Goal: Check status: Check status

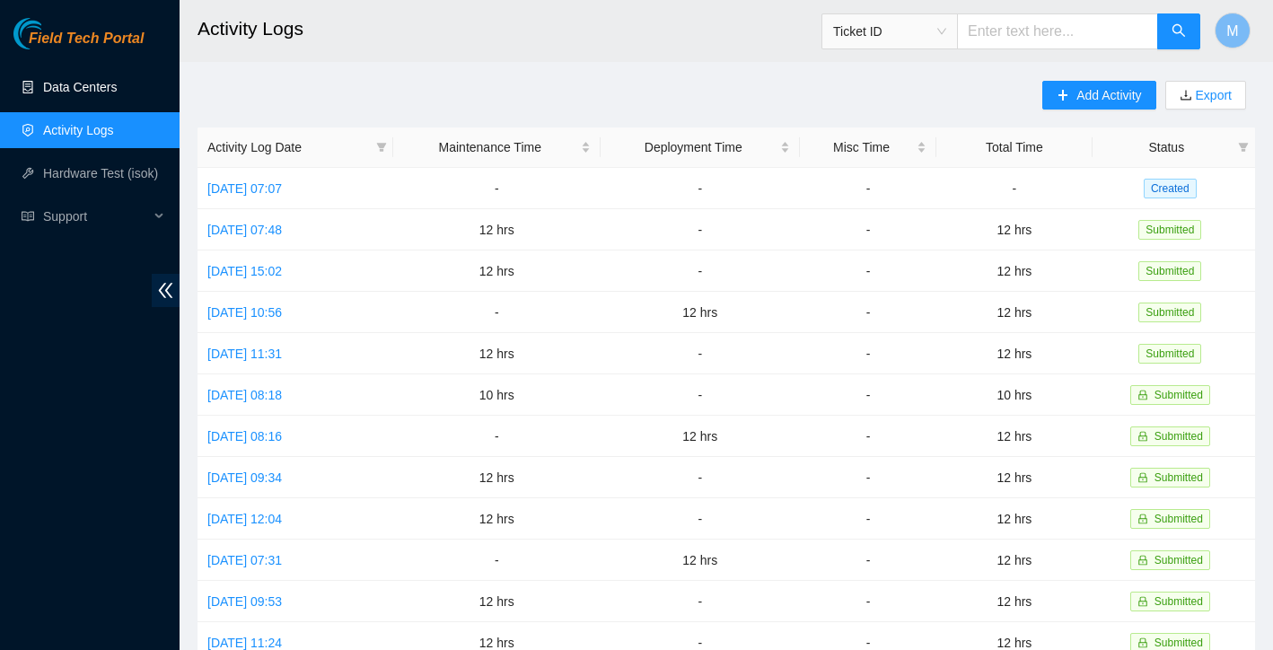
click at [116, 89] on link "Data Centers" at bounding box center [80, 87] width 74 height 14
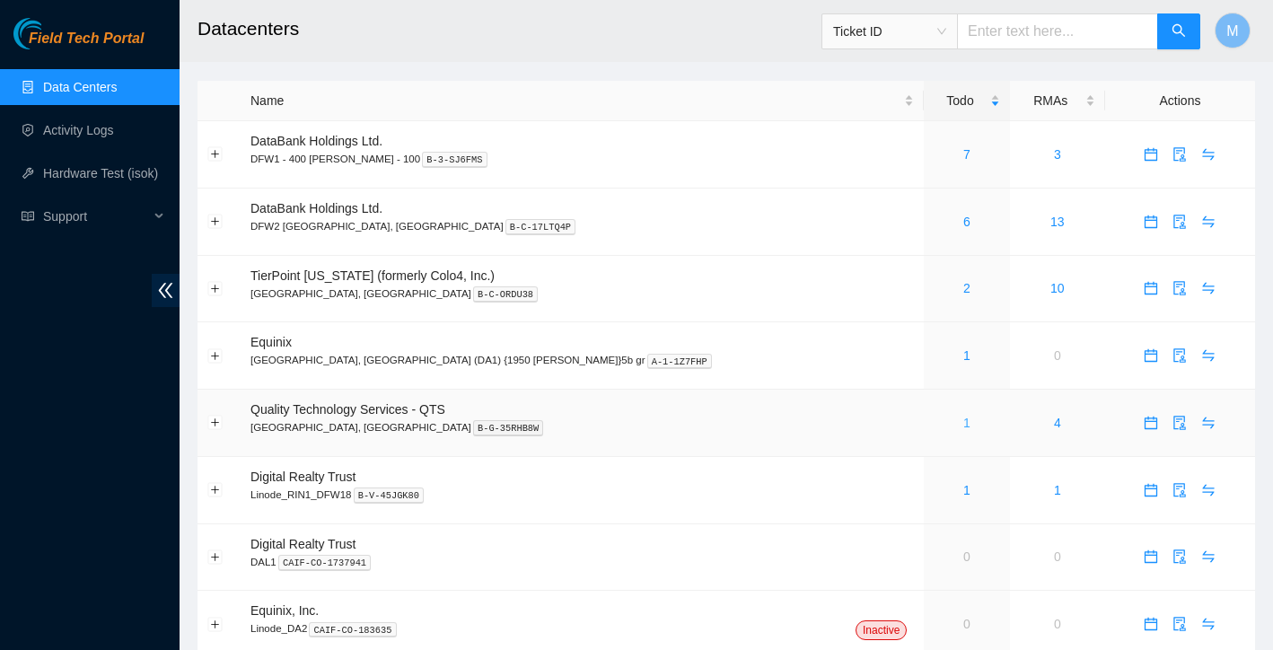
click at [963, 425] on link "1" at bounding box center [966, 423] width 7 height 14
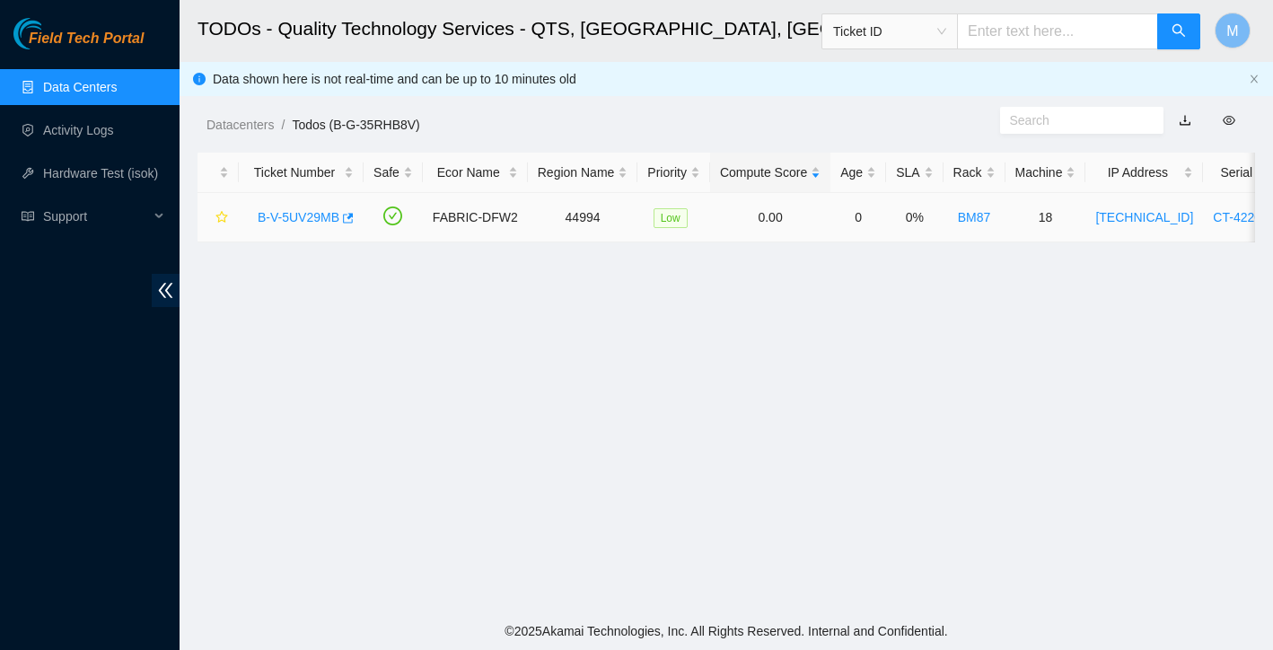
click at [298, 218] on link "B-V-5UV29MB" at bounding box center [299, 217] width 82 height 14
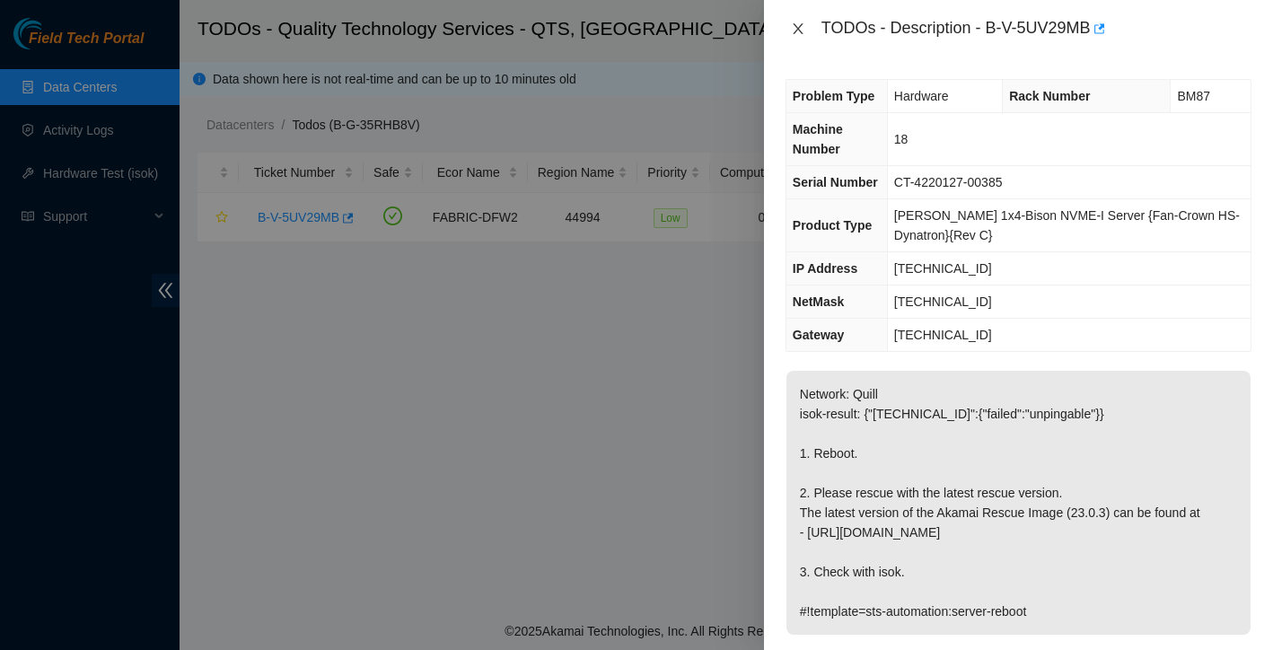
click at [795, 35] on icon "close" at bounding box center [798, 29] width 14 height 14
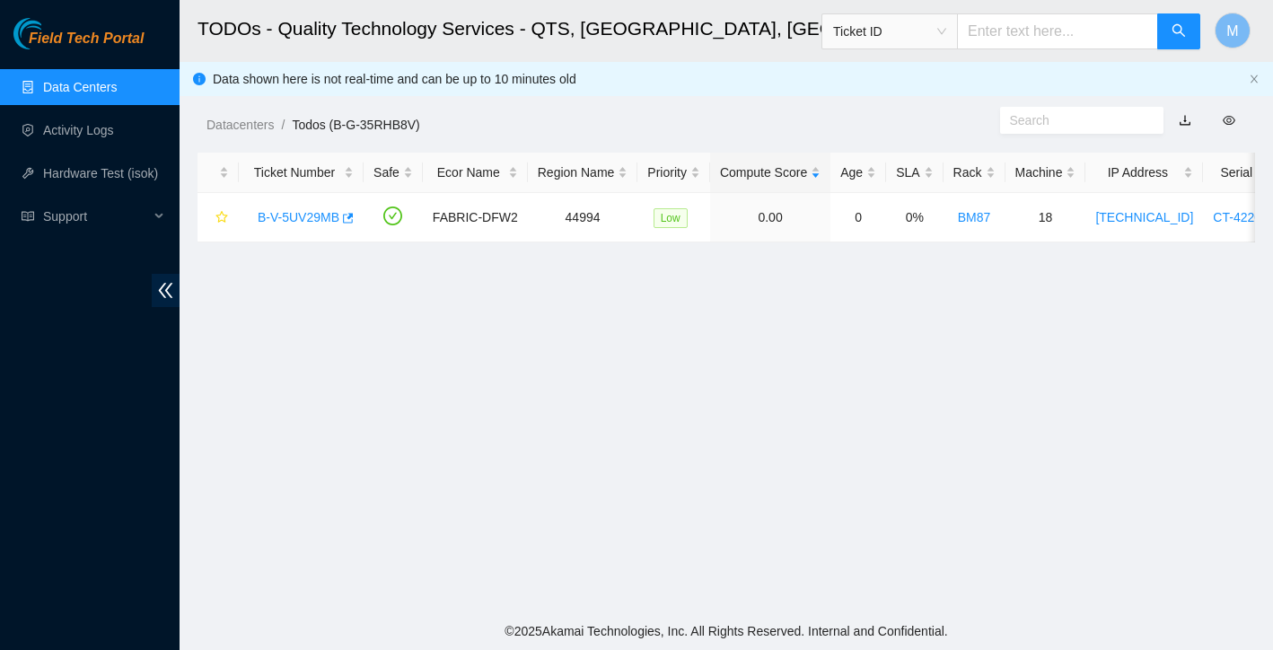
click at [93, 91] on link "Data Centers" at bounding box center [80, 87] width 74 height 14
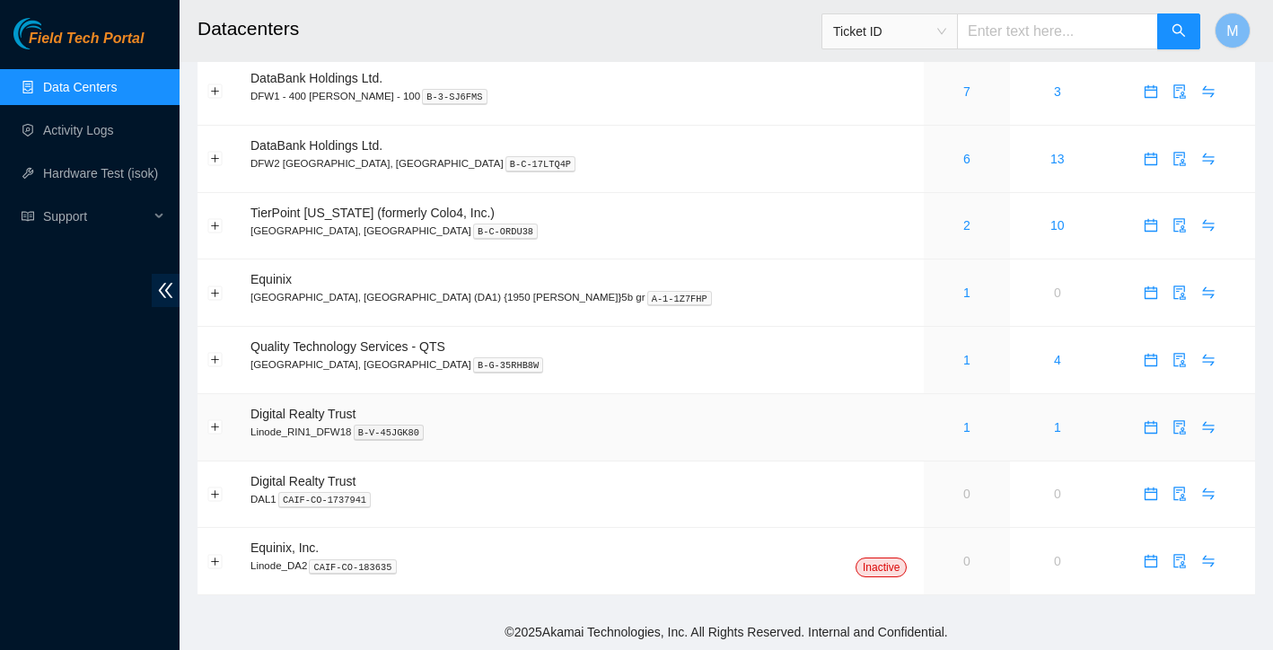
scroll to position [62, 0]
click at [963, 426] on link "1" at bounding box center [966, 428] width 7 height 14
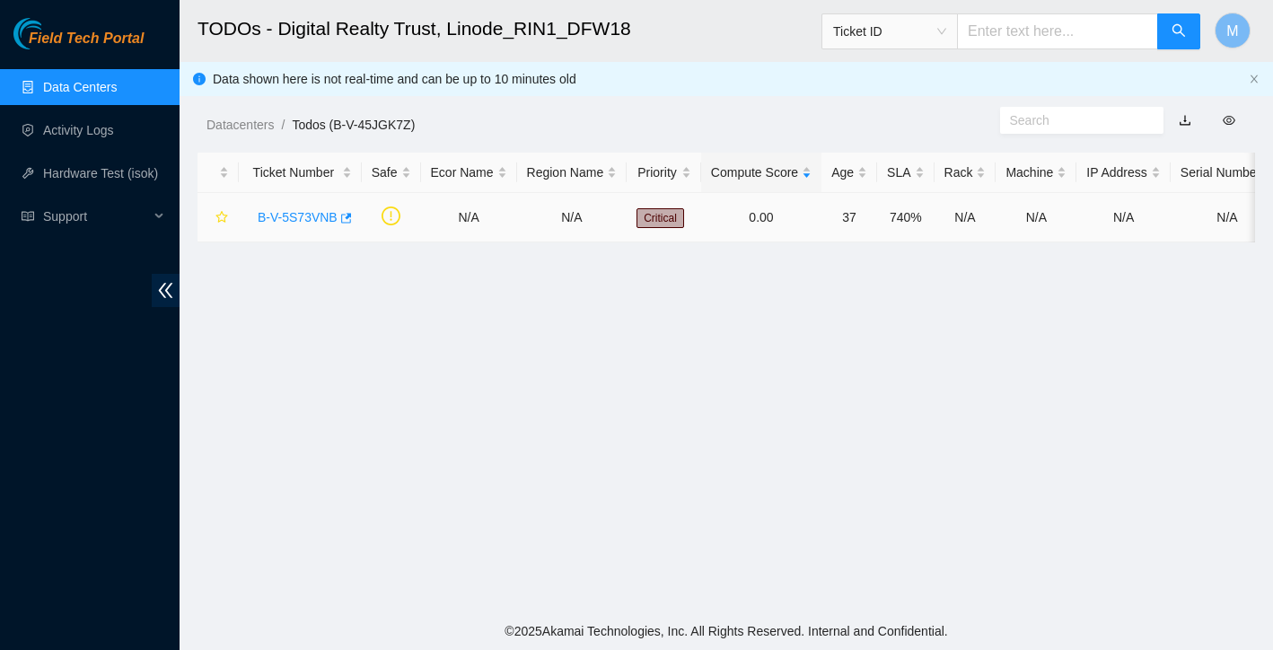
click at [296, 216] on link "B-V-5S73VNB" at bounding box center [298, 217] width 80 height 14
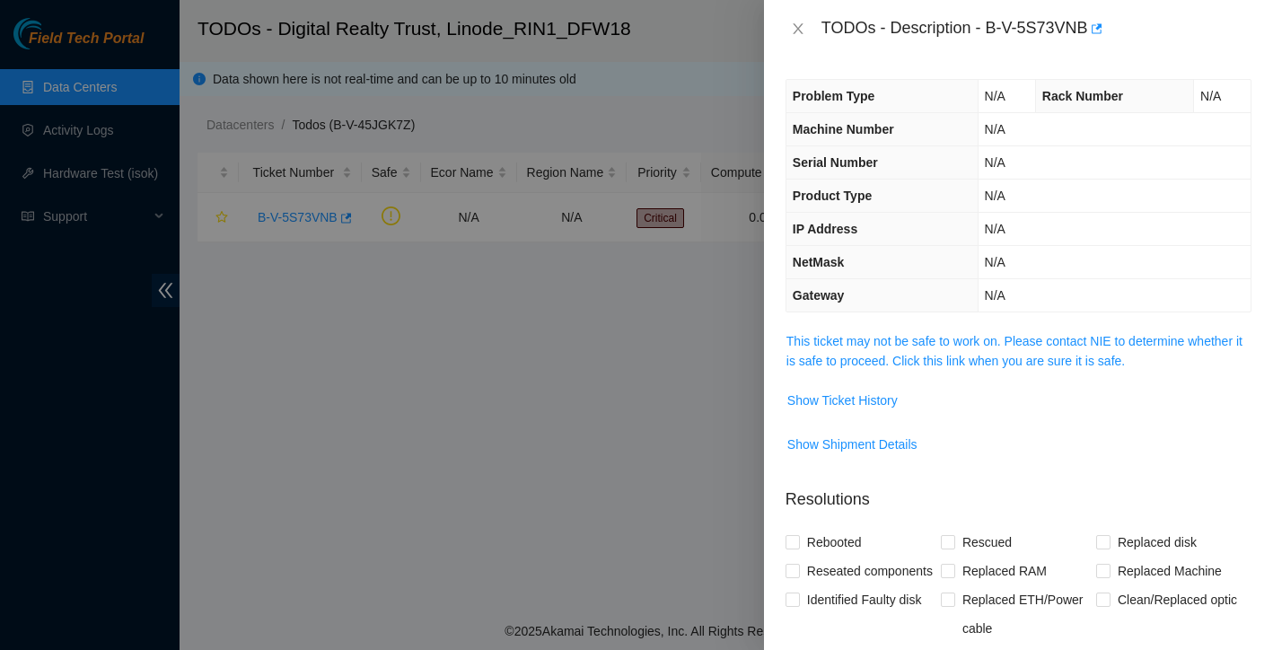
click at [869, 419] on td "Show Ticket History" at bounding box center [1019, 407] width 466 height 44
click at [874, 407] on span "Show Ticket History" at bounding box center [842, 401] width 110 height 20
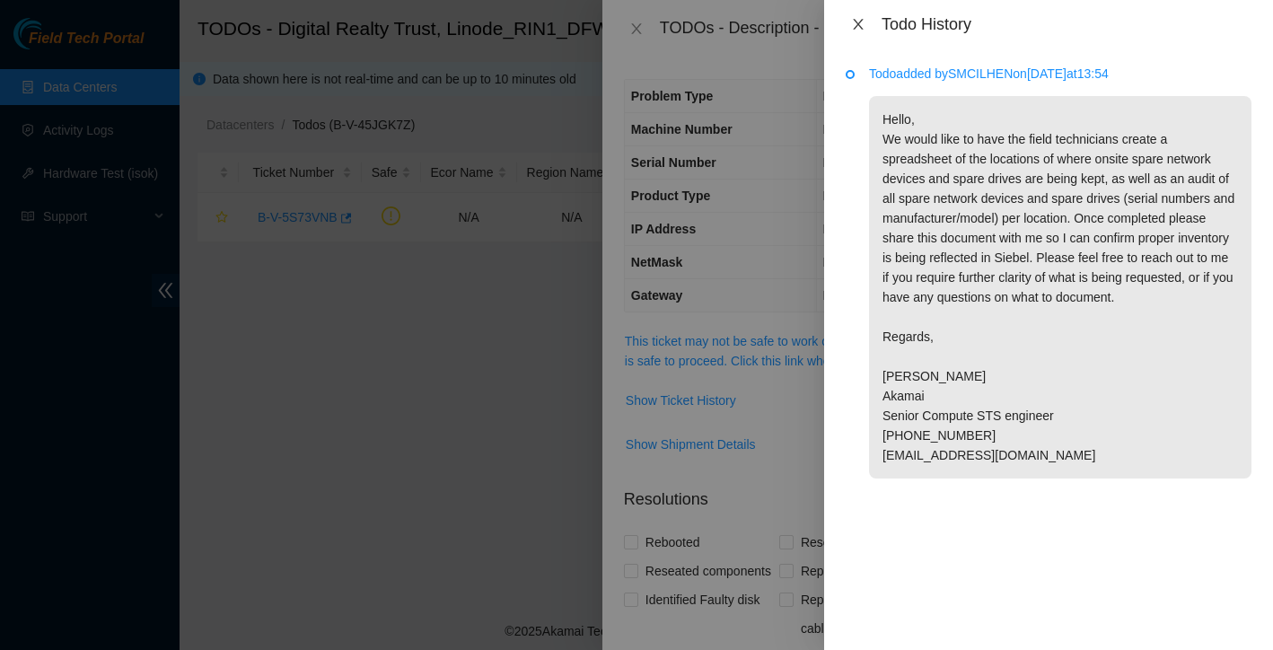
click at [860, 22] on icon "close" at bounding box center [858, 24] width 10 height 11
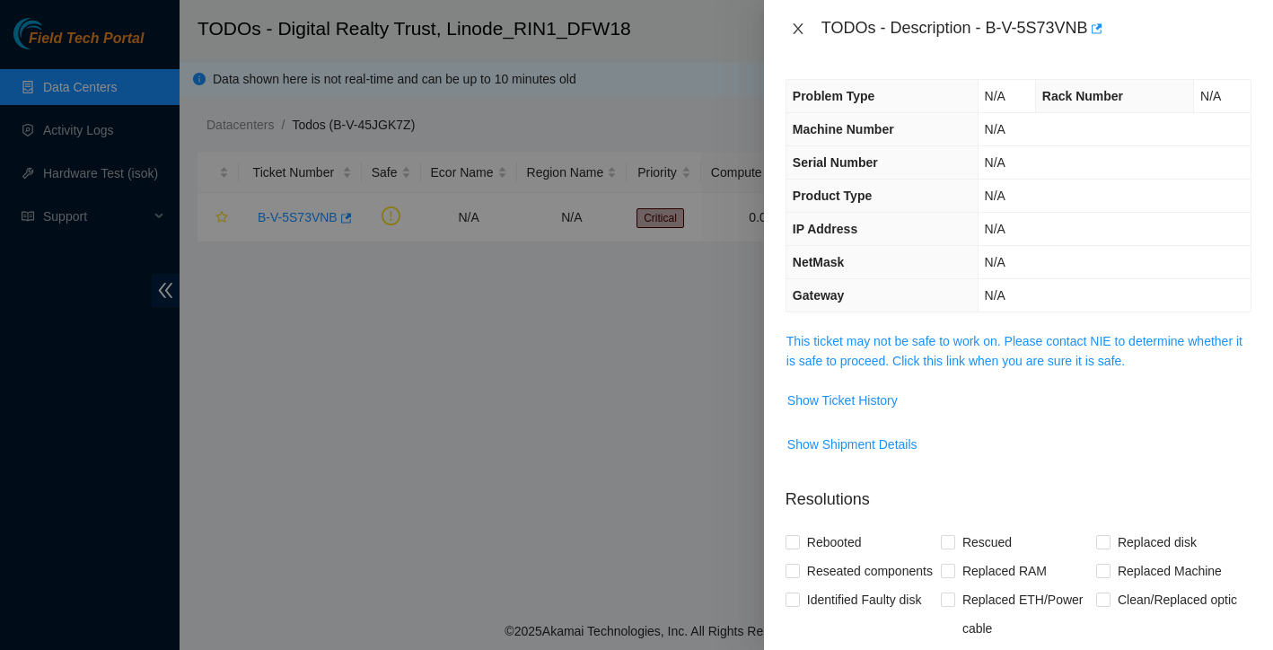
click at [794, 22] on icon "close" at bounding box center [798, 29] width 14 height 14
